Goal: Find specific page/section

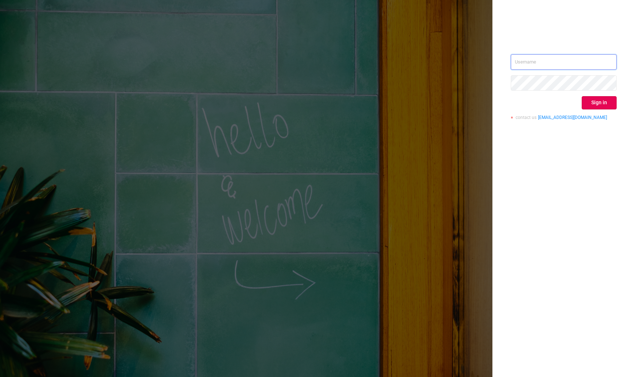
paste input "[URL][DOMAIN_NAME]"
type input "[URL][DOMAIN_NAME]"
paste input "[EMAIL_ADDRESS][DOMAIN_NAME]"
type input "[EMAIL_ADDRESS][DOMAIN_NAME]"
click at [623, 110] on div "[EMAIL_ADDRESS][DOMAIN_NAME] Sign in contact us [EMAIL_ADDRESS][DOMAIN_NAME]" at bounding box center [563, 188] width 143 height 377
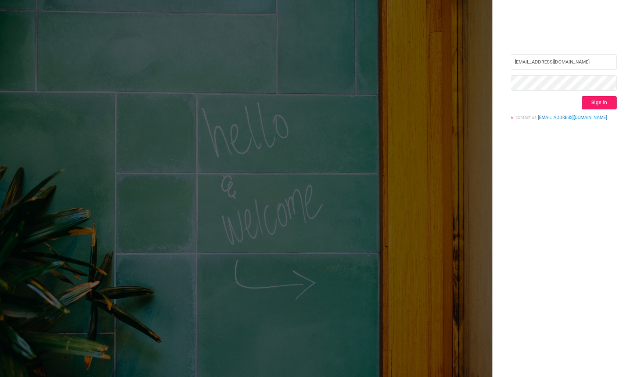
click at [609, 103] on button "Sign in" at bounding box center [598, 102] width 35 height 13
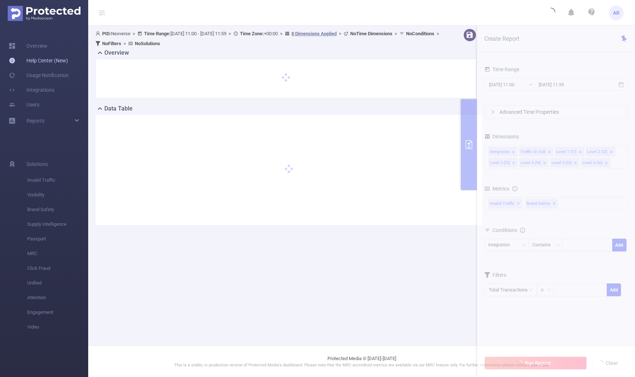
click at [43, 62] on link "Help Center (New)" at bounding box center [38, 60] width 59 height 15
